Goal: Navigation & Orientation: Find specific page/section

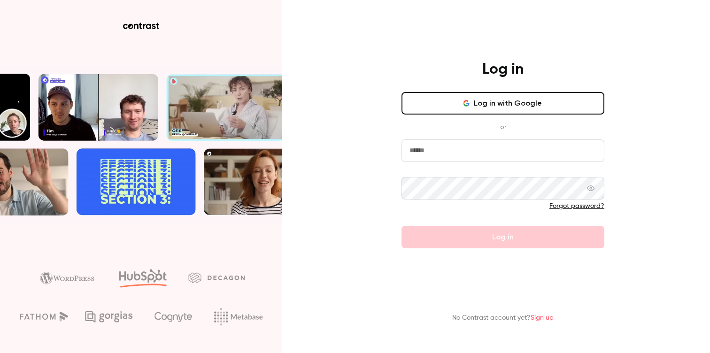
click at [473, 102] on button "Log in with Google" at bounding box center [503, 103] width 203 height 23
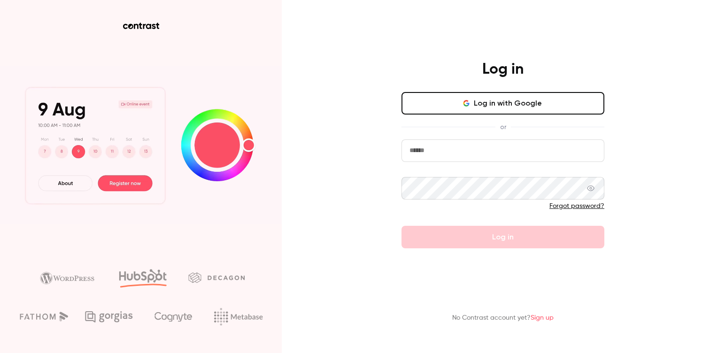
click at [449, 100] on button "Log in with Google" at bounding box center [503, 103] width 203 height 23
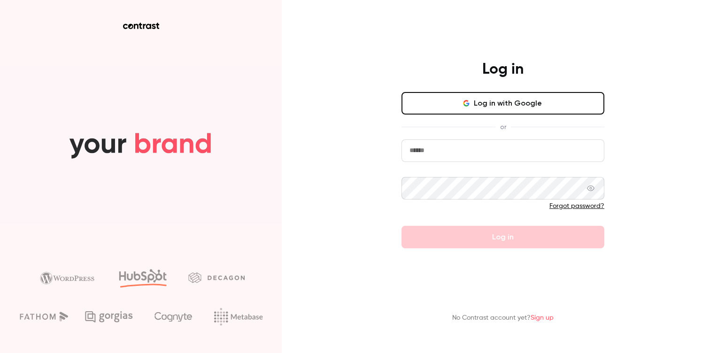
click at [444, 95] on button "Log in with Google" at bounding box center [503, 103] width 203 height 23
